Goal: Task Accomplishment & Management: Manage account settings

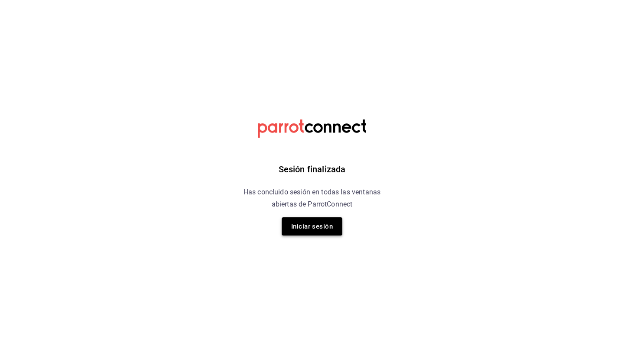
click at [324, 220] on button "Iniciar sesión" at bounding box center [311, 226] width 61 height 18
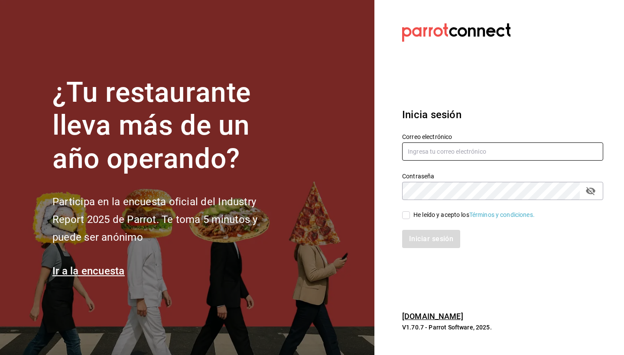
type input "mo.ses1995@hotmail.com"
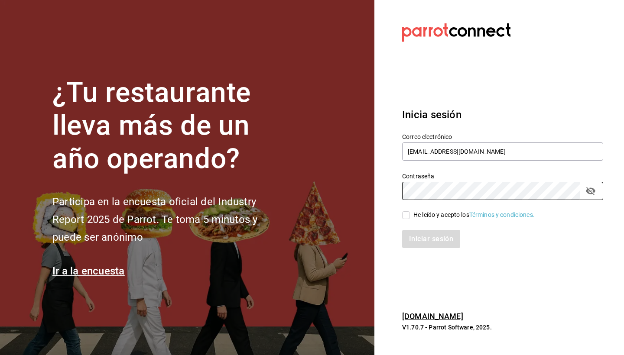
click at [407, 215] on input "He leído y acepto los Términos y condiciones." at bounding box center [406, 215] width 8 height 8
checkbox input "true"
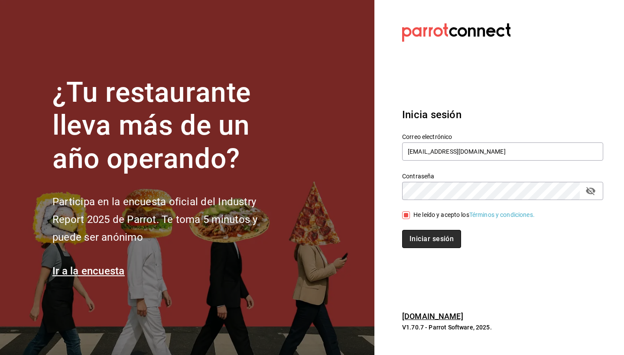
click at [421, 236] on button "Iniciar sesión" at bounding box center [431, 239] width 59 height 18
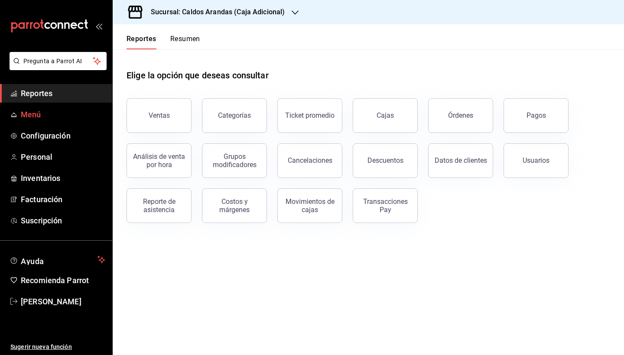
click at [22, 115] on span "Menú" at bounding box center [63, 115] width 84 height 12
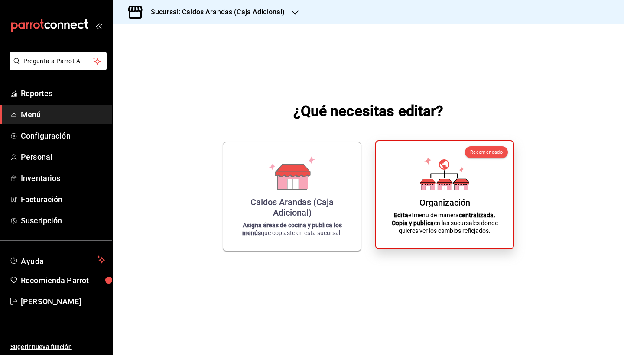
click at [413, 223] on strong "Copia y publica" at bounding box center [412, 223] width 42 height 7
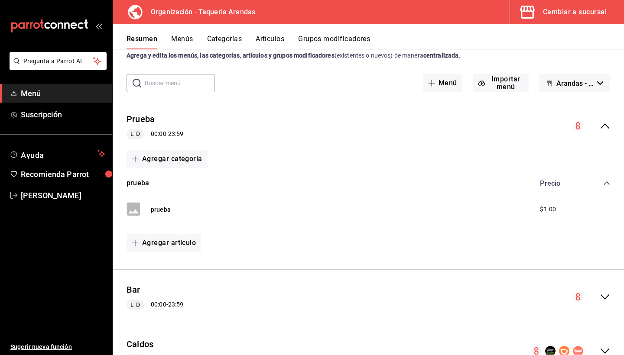
scroll to position [25, 0]
click at [186, 43] on button "Menús" at bounding box center [182, 42] width 22 height 15
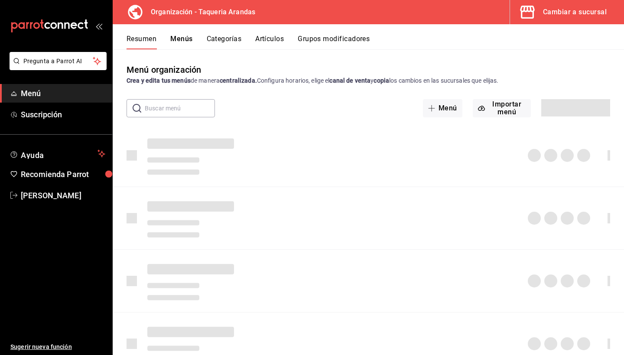
click at [183, 41] on button "Menús" at bounding box center [181, 42] width 22 height 15
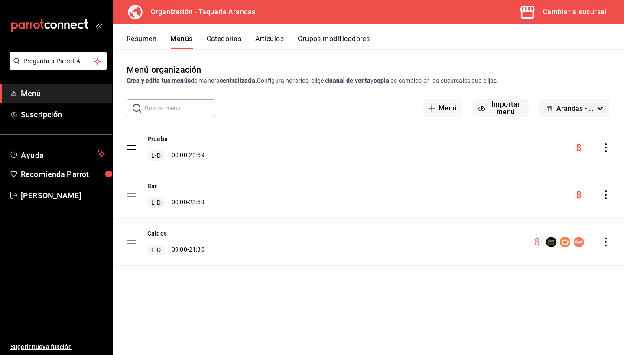
click at [550, 16] on div "Cambiar a sucursal" at bounding box center [575, 12] width 64 height 12
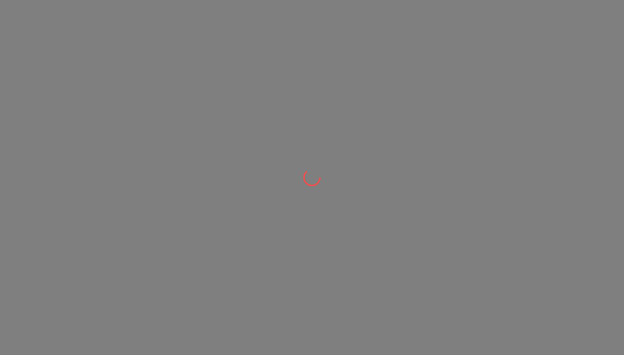
click at [550, 16] on div at bounding box center [312, 177] width 624 height 355
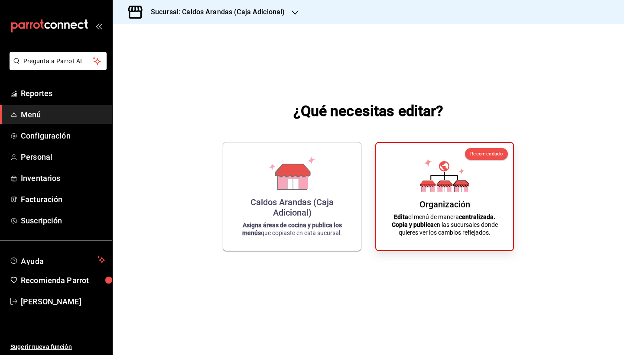
click at [293, 13] on icon "button" at bounding box center [294, 12] width 7 height 7
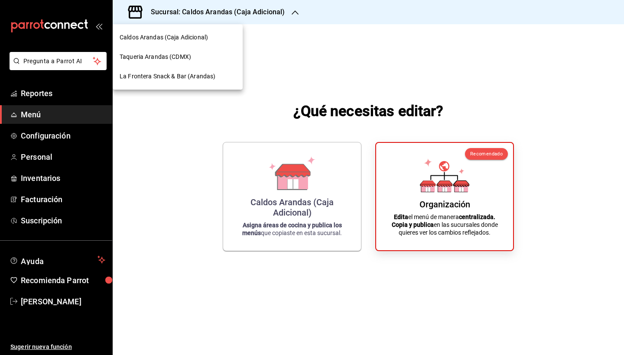
click at [185, 76] on span "La Frontera Snack & Bar (Arandas)" at bounding box center [168, 76] width 96 height 9
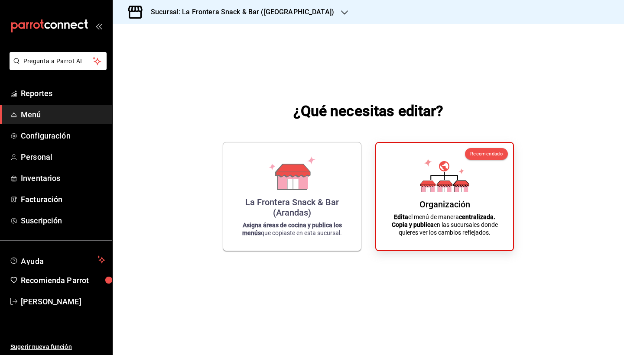
click at [287, 204] on div "La Frontera Snack & Bar (Arandas)" at bounding box center [291, 207] width 117 height 21
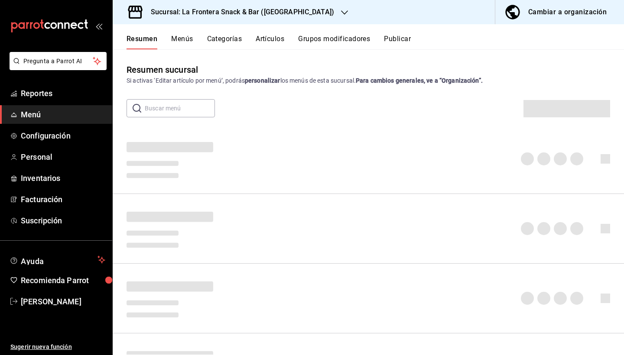
click at [314, 202] on div at bounding box center [368, 228] width 511 height 55
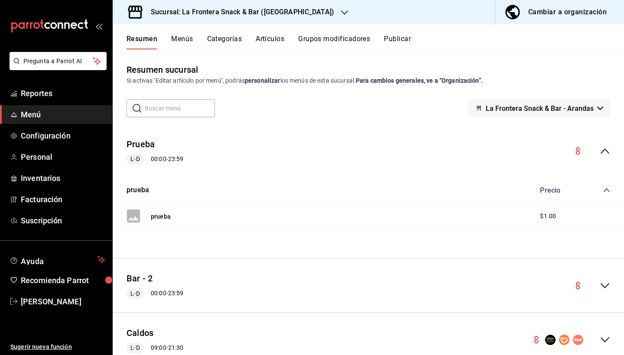
scroll to position [83, 0]
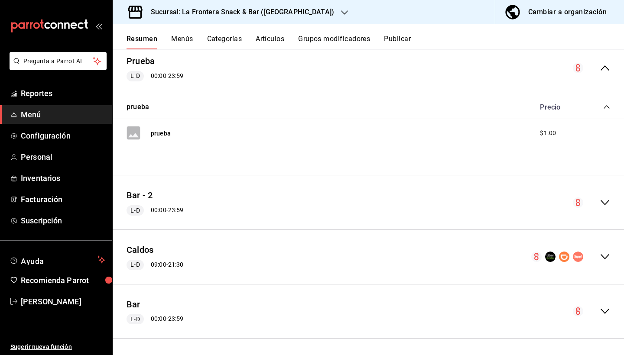
click at [180, 35] on button "Menús" at bounding box center [182, 42] width 22 height 15
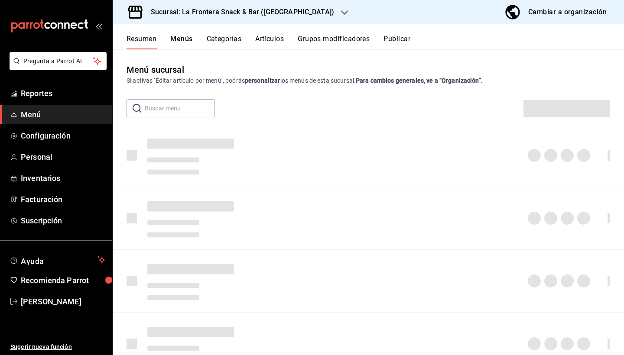
click at [178, 42] on button "Menús" at bounding box center [181, 42] width 22 height 15
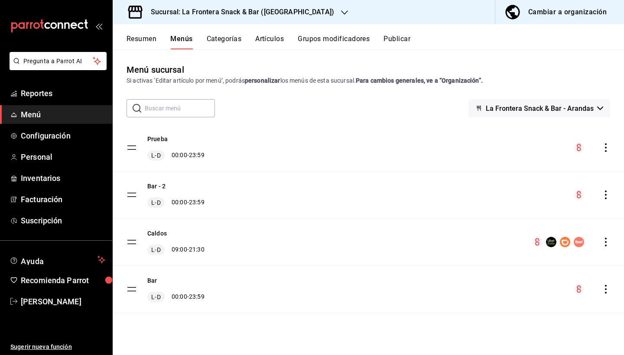
click at [605, 288] on icon "actions" at bounding box center [605, 289] width 9 height 9
click at [563, 330] on span "Eliminar menú y contenido relacionado" at bounding box center [537, 327] width 106 height 7
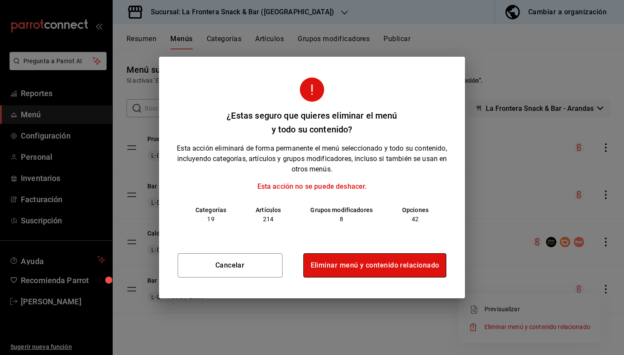
click at [405, 266] on button "Eliminar menú y contenido relacionado" at bounding box center [374, 265] width 143 height 24
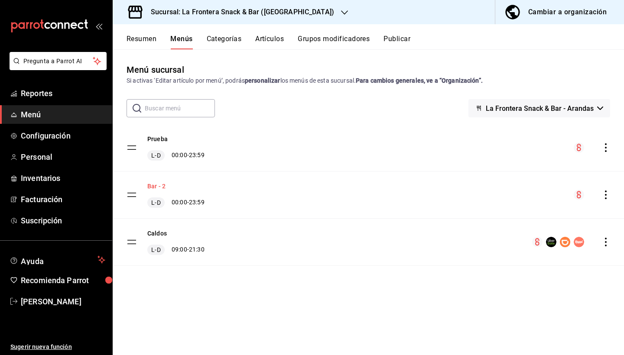
click at [155, 186] on button "Bar - 2" at bounding box center [156, 186] width 18 height 9
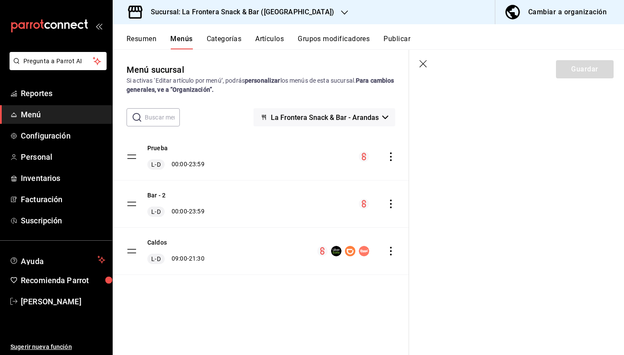
click at [485, 159] on section "Guardar" at bounding box center [516, 202] width 215 height 305
click at [517, 100] on div at bounding box center [516, 95] width 215 height 21
click at [547, 15] on div "Cambiar a organización" at bounding box center [567, 12] width 78 height 12
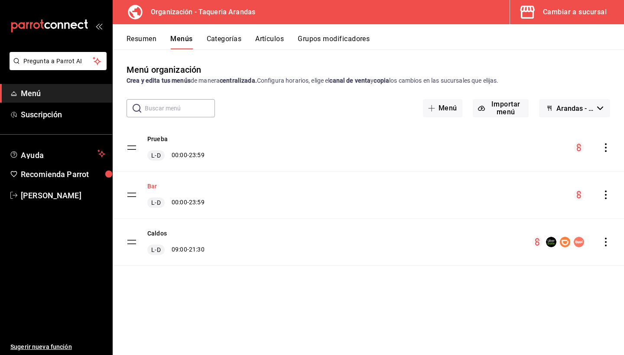
click at [155, 184] on button "Bar" at bounding box center [152, 186] width 10 height 9
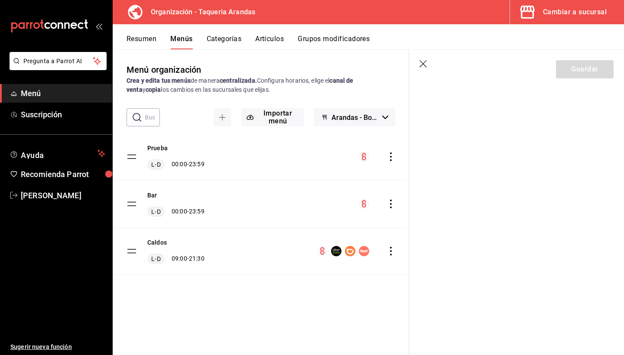
click at [224, 314] on div "Menú organización Crea y edita tus menús de manera centralizada. Configura hora…" at bounding box center [261, 208] width 296 height 291
click at [387, 114] on button "Arandas - Borrador" at bounding box center [354, 117] width 81 height 18
click at [387, 114] on div at bounding box center [312, 177] width 624 height 355
click at [155, 194] on button "Bar" at bounding box center [152, 195] width 10 height 9
click at [223, 38] on button "Categorías" at bounding box center [224, 42] width 35 height 15
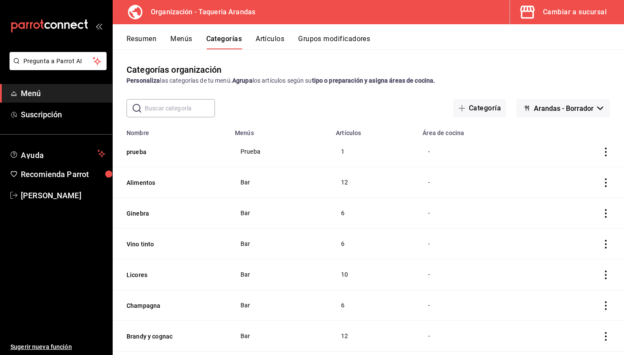
click at [181, 40] on button "Menús" at bounding box center [181, 42] width 22 height 15
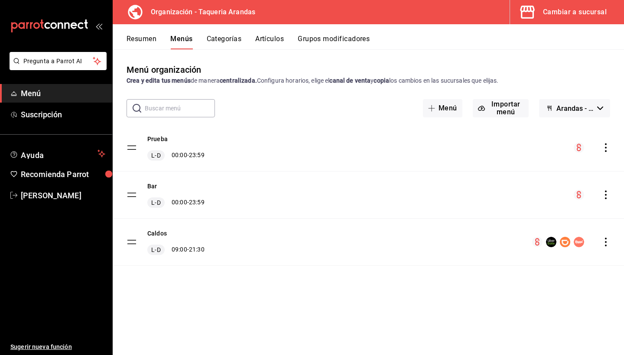
click at [605, 196] on icon "actions" at bounding box center [605, 195] width 9 height 9
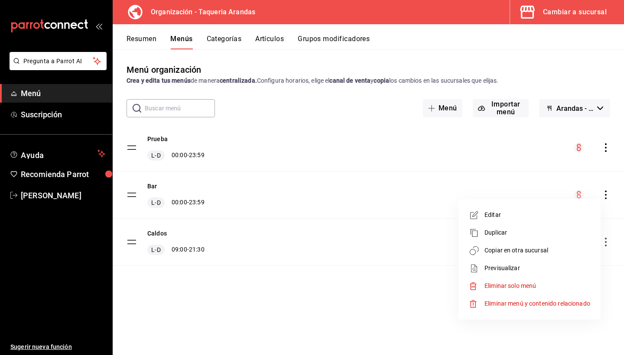
click at [544, 252] on span "Copiar en otra sucursal" at bounding box center [537, 250] width 106 height 9
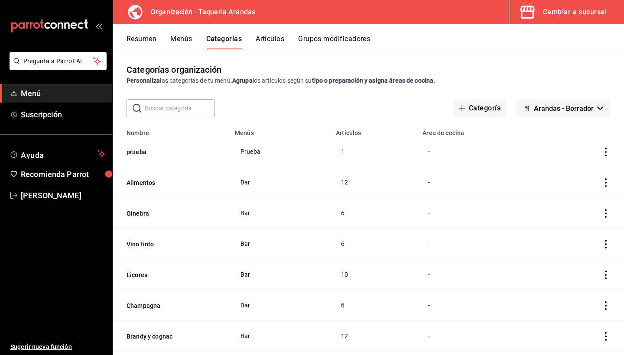
click at [184, 42] on button "Menús" at bounding box center [181, 42] width 22 height 15
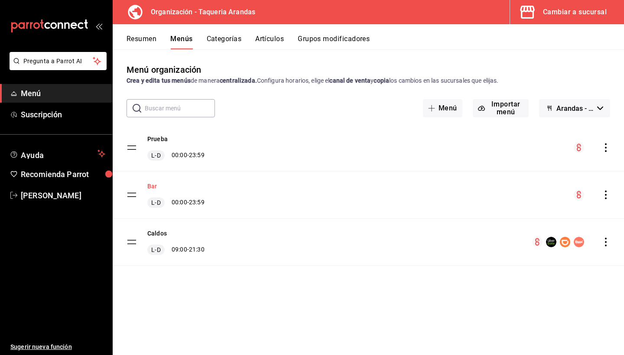
click at [152, 184] on button "Bar" at bounding box center [152, 186] width 10 height 9
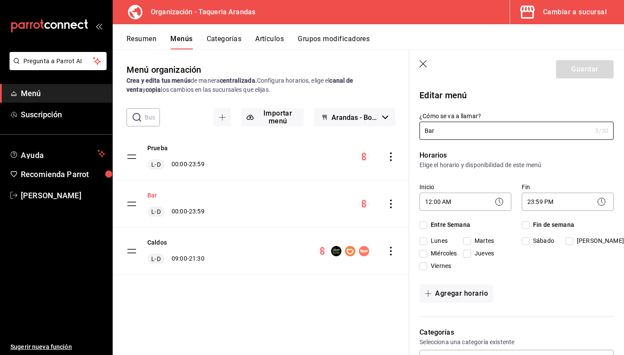
checkbox input "true"
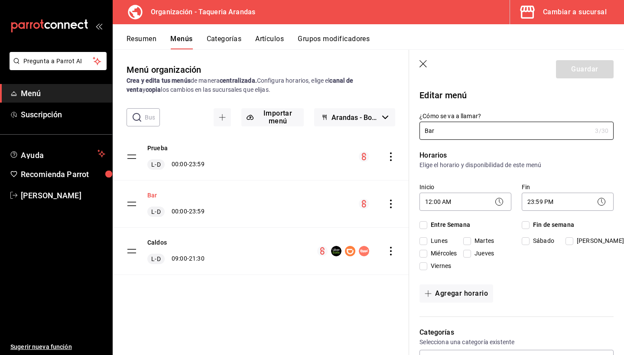
checkbox input "true"
click at [390, 207] on icon "actions" at bounding box center [391, 204] width 2 height 9
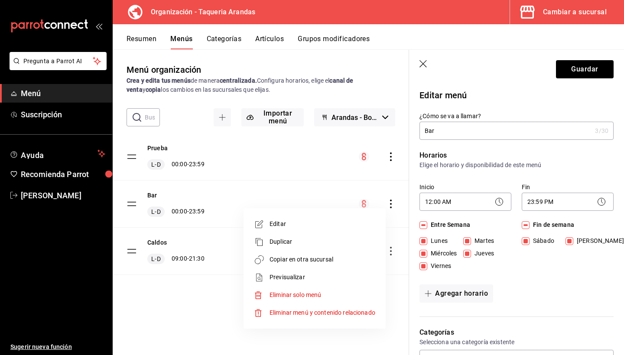
click at [319, 263] on span "Copiar en otra sucursal" at bounding box center [322, 259] width 106 height 9
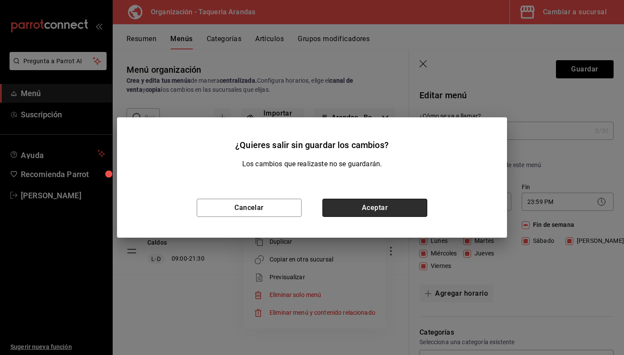
click at [357, 213] on button "Aceptar" at bounding box center [374, 208] width 105 height 18
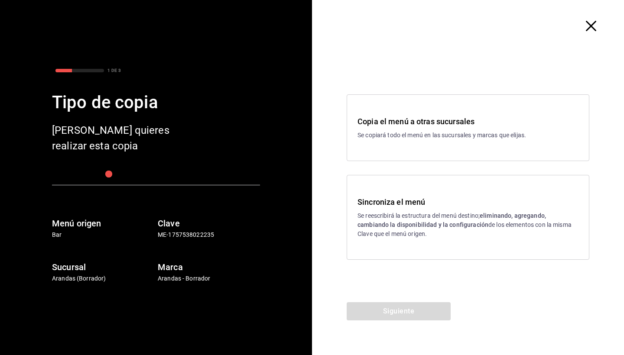
click at [406, 211] on div "Sincroniza el menú Se reescribirá la estructura del menú destino; eliminando, a…" at bounding box center [467, 217] width 221 height 42
click at [402, 313] on button "Siguiente" at bounding box center [398, 311] width 104 height 18
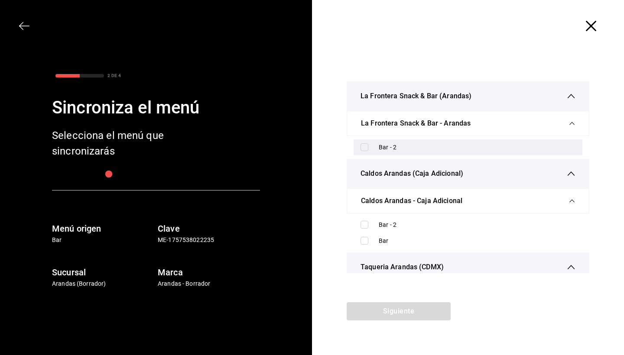
click at [364, 148] on input "checkbox" at bounding box center [364, 147] width 8 height 8
checkbox input "true"
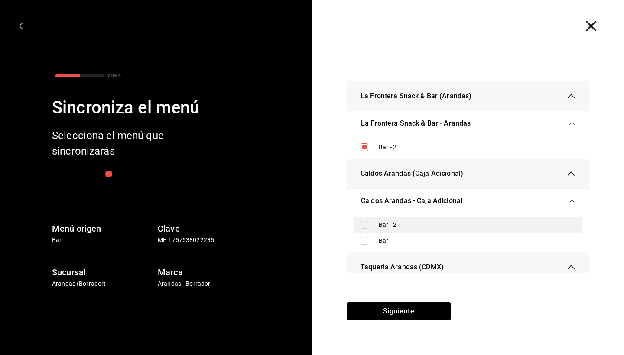
click at [362, 226] on input "checkbox" at bounding box center [364, 225] width 8 height 8
checkbox input "true"
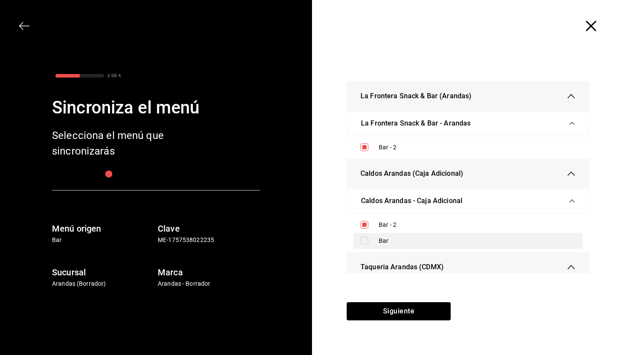
click at [363, 241] on input "checkbox" at bounding box center [364, 241] width 8 height 8
checkbox input "true"
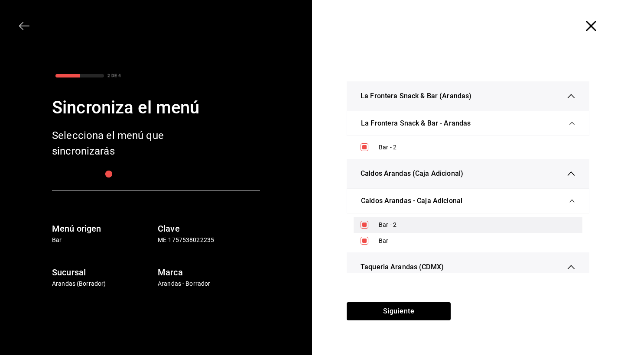
click at [366, 222] on input "checkbox" at bounding box center [364, 225] width 8 height 8
checkbox input "true"
click at [590, 27] on icon "button" at bounding box center [591, 26] width 10 height 10
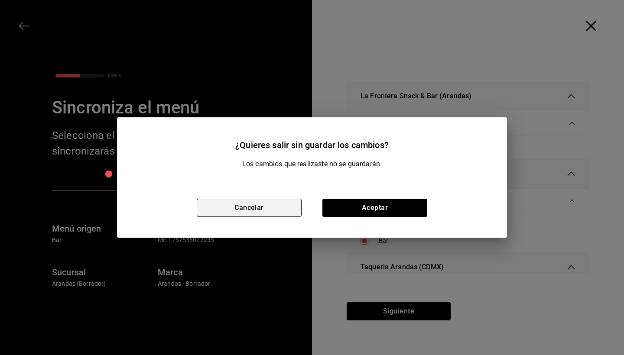
click at [281, 214] on button "Cancelar" at bounding box center [249, 208] width 105 height 18
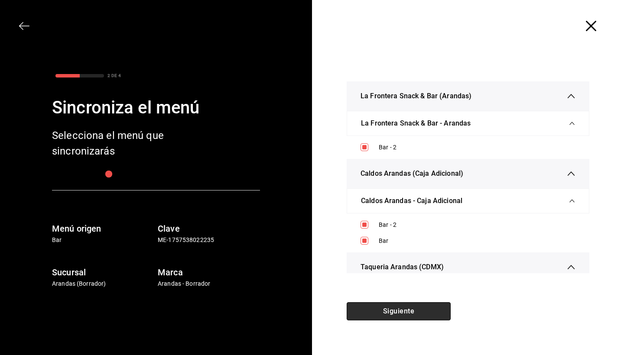
click at [393, 313] on button "Siguiente" at bounding box center [398, 311] width 104 height 18
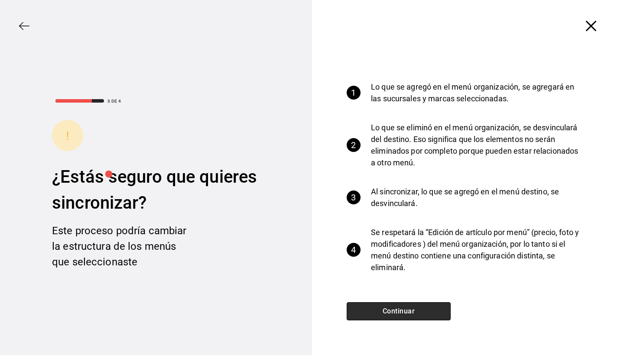
click at [393, 313] on button "Continuar" at bounding box center [398, 311] width 104 height 18
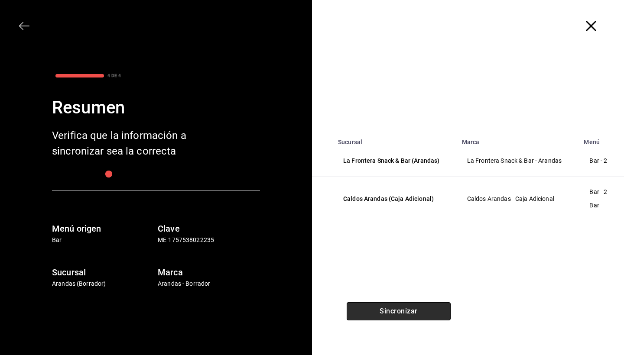
click at [393, 313] on button "Sincronizar" at bounding box center [398, 311] width 104 height 18
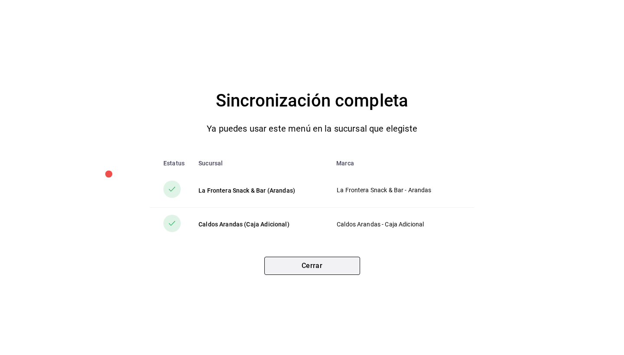
click at [323, 271] on button "Cerrar" at bounding box center [312, 266] width 96 height 18
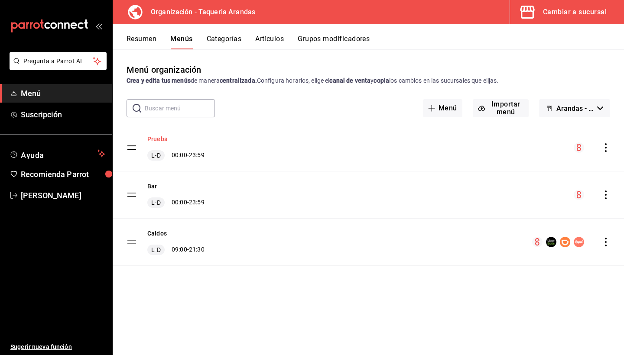
click at [159, 138] on button "Prueba" at bounding box center [157, 139] width 20 height 9
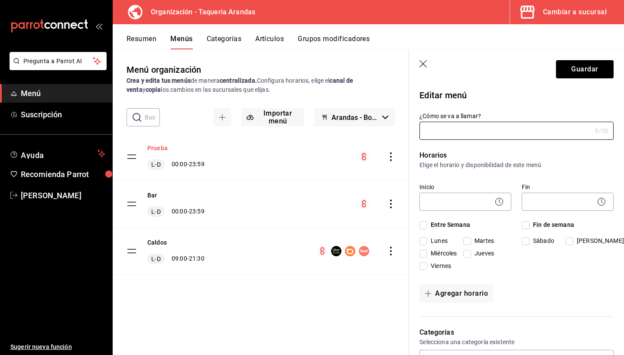
type input "Prueba"
checkbox input "true"
type input "1757697058470"
click at [270, 39] on button "Artículos" at bounding box center [269, 42] width 29 height 15
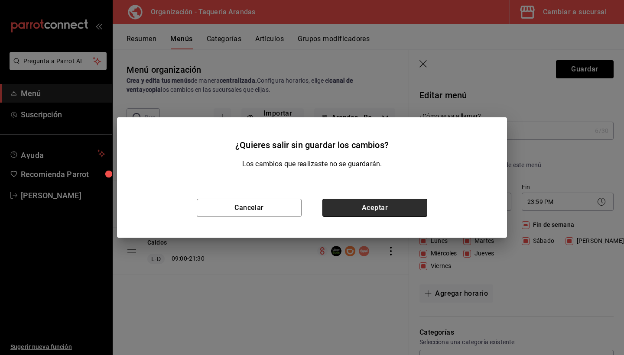
click at [372, 206] on button "Aceptar" at bounding box center [374, 208] width 105 height 18
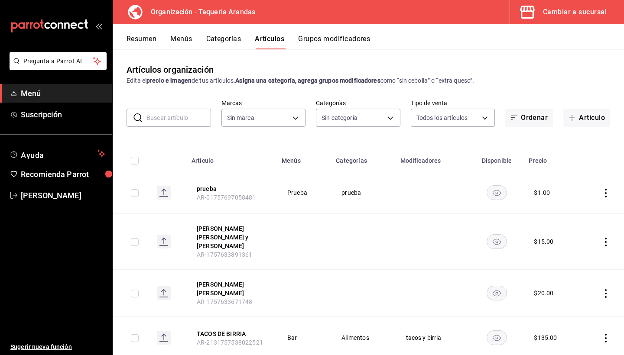
type input "12e67225-76b0-4875-8759-31f3f44cbca9"
type input "159fdb87-fce6-483c-bd8e-e0d6bafaa51c,8bb5a3a8-aafe-415c-900a-c6ab1c2e001d,72466…"
click at [142, 38] on button "Resumen" at bounding box center [141, 42] width 30 height 15
